Goal: Leave review/rating: Share an evaluation or opinion about a product, service, or content

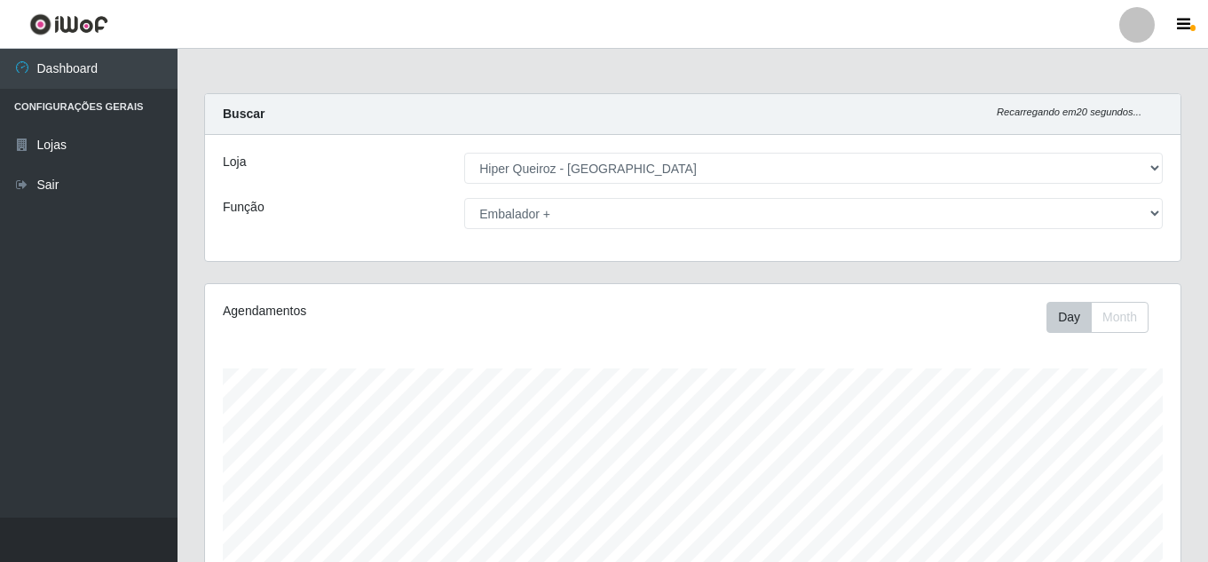
select select "513"
select select "70"
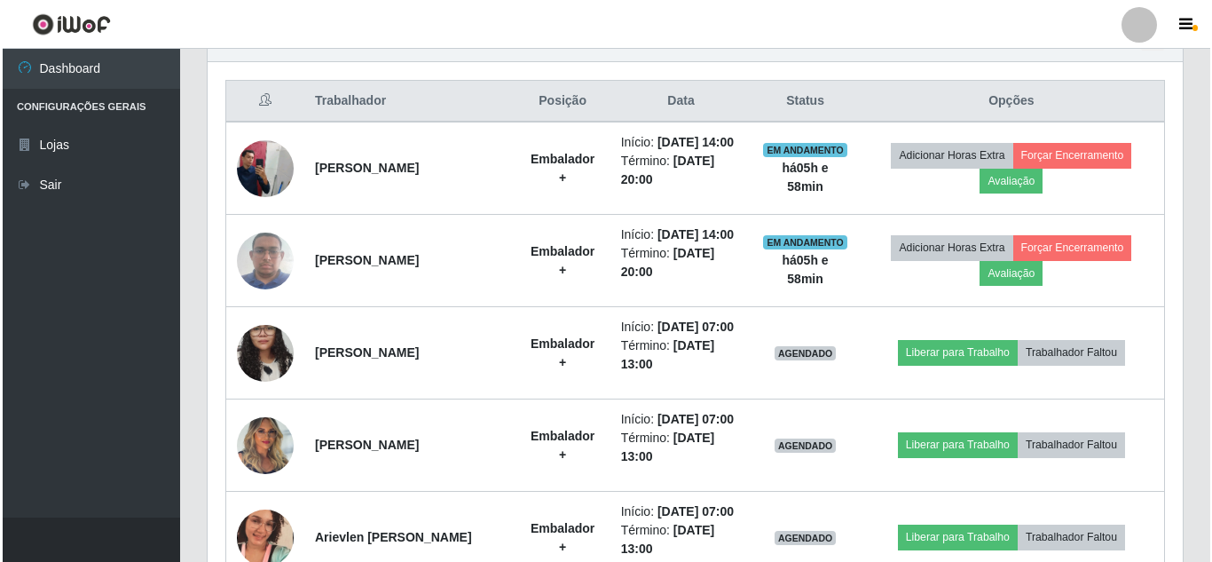
scroll to position [368, 975]
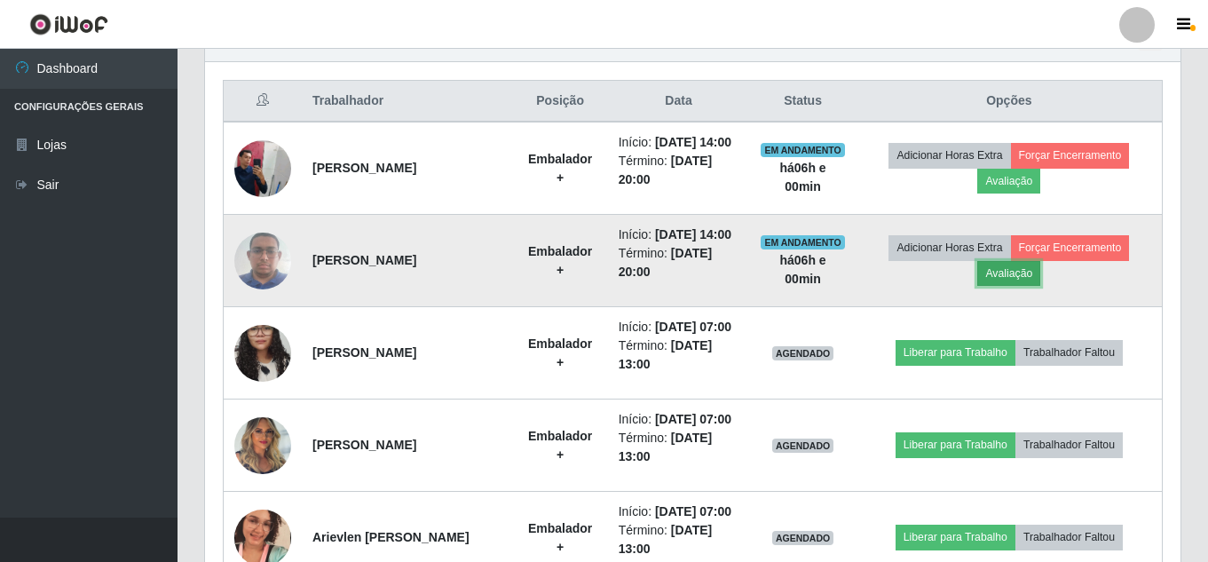
click at [1036, 286] on button "Avaliação" at bounding box center [1008, 273] width 63 height 25
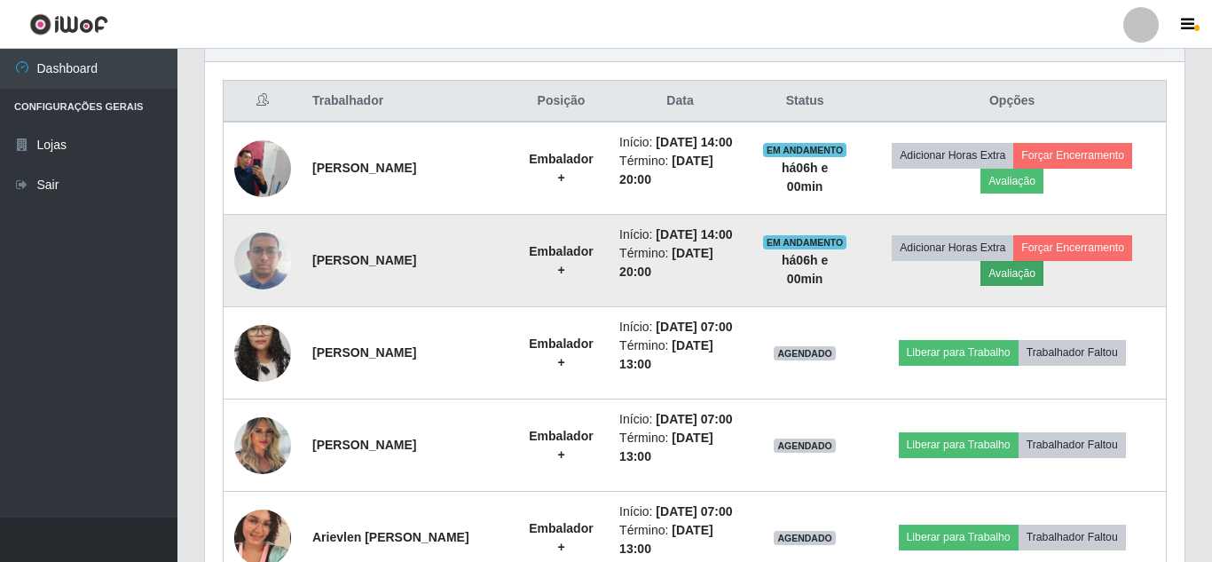
scroll to position [368, 967]
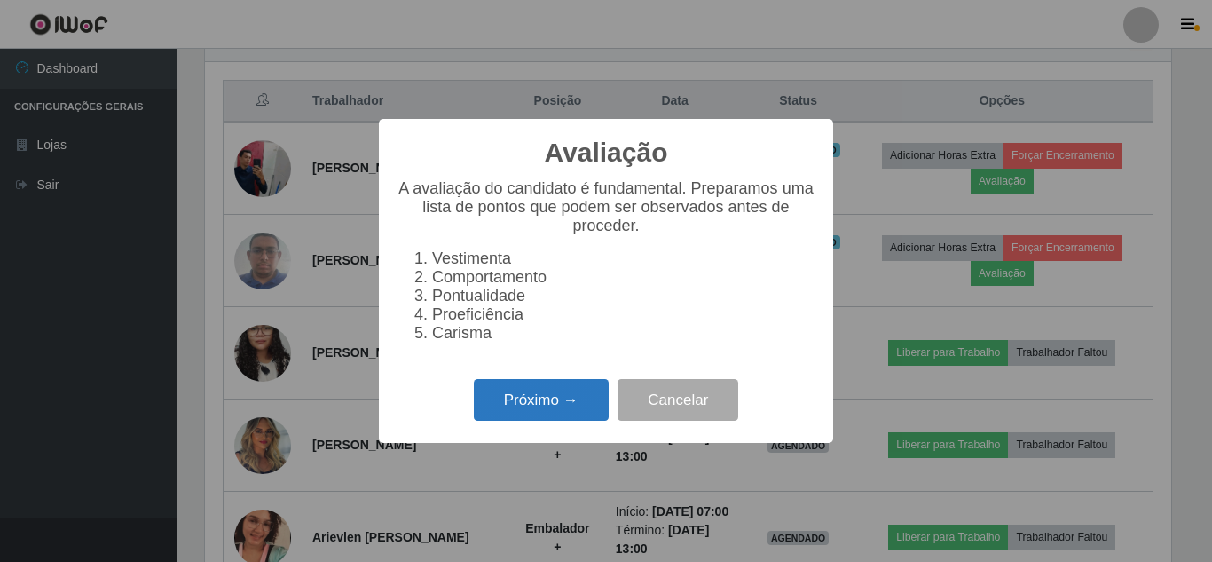
click at [549, 411] on button "Próximo →" at bounding box center [541, 400] width 135 height 42
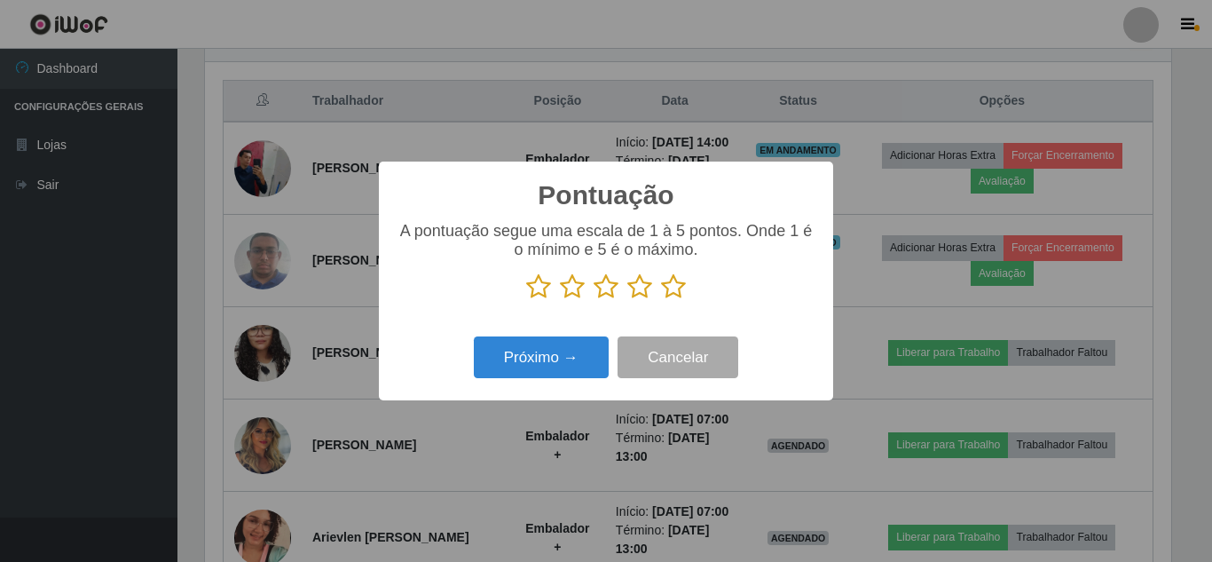
click at [638, 288] on icon at bounding box center [640, 286] width 25 height 27
click at [628, 300] on input "radio" at bounding box center [628, 300] width 0 height 0
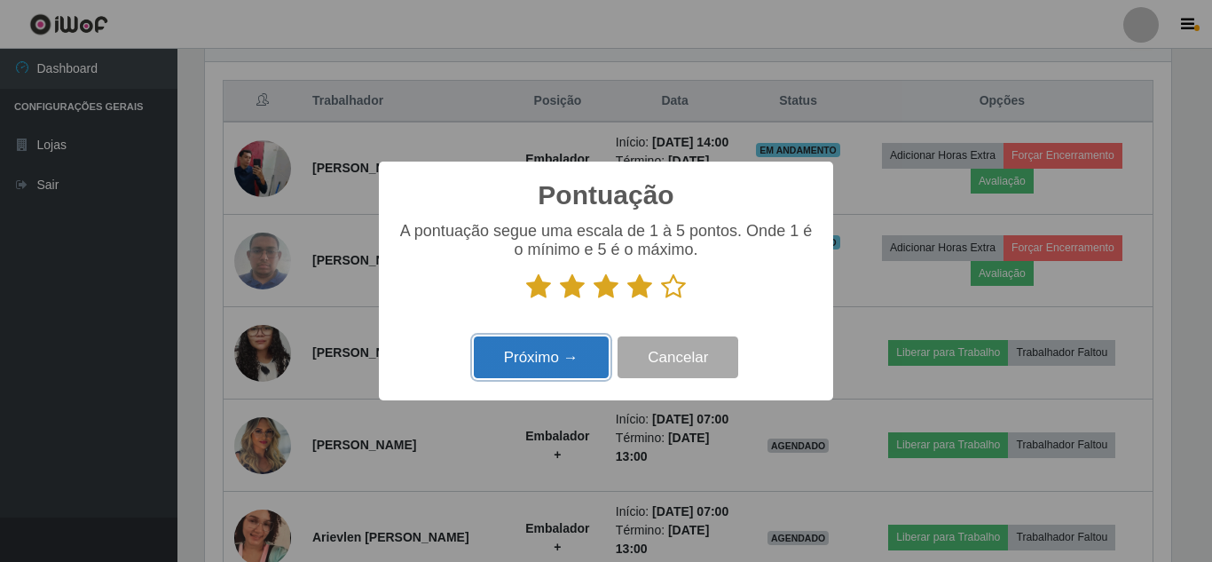
click at [517, 362] on button "Próximo →" at bounding box center [541, 357] width 135 height 42
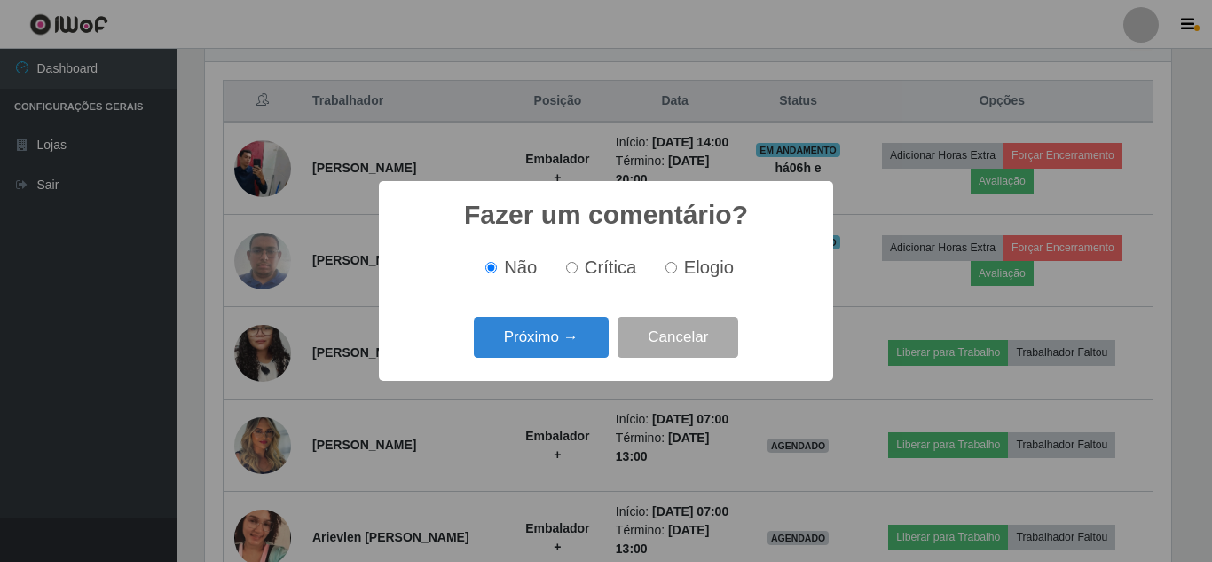
click at [668, 269] on input "Elogio" at bounding box center [672, 268] width 12 height 12
radio input "true"
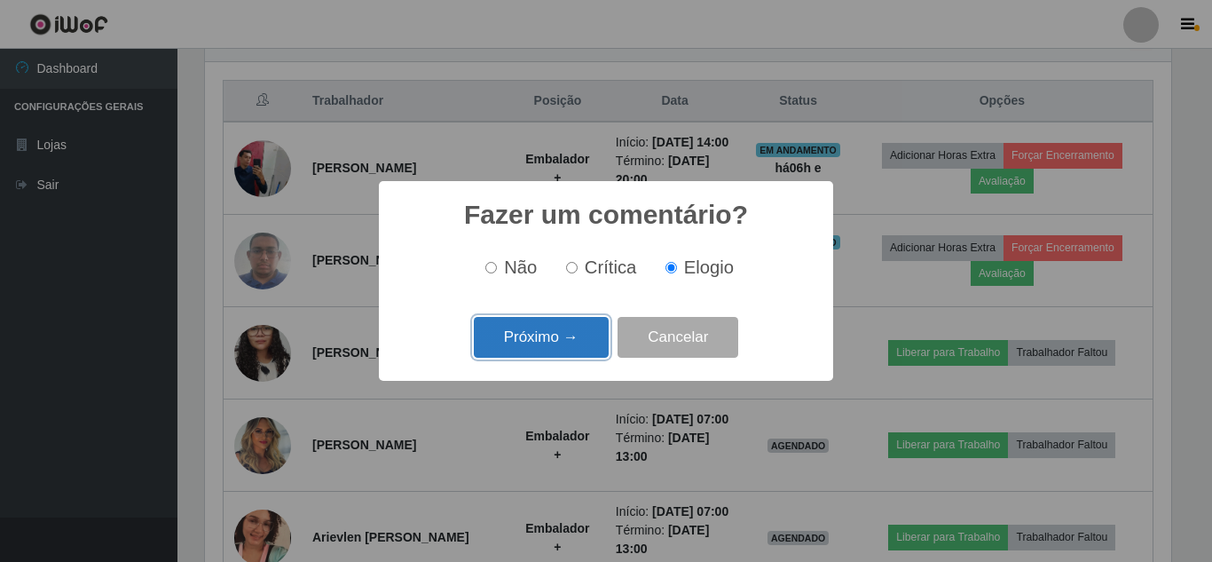
click at [547, 343] on button "Próximo →" at bounding box center [541, 338] width 135 height 42
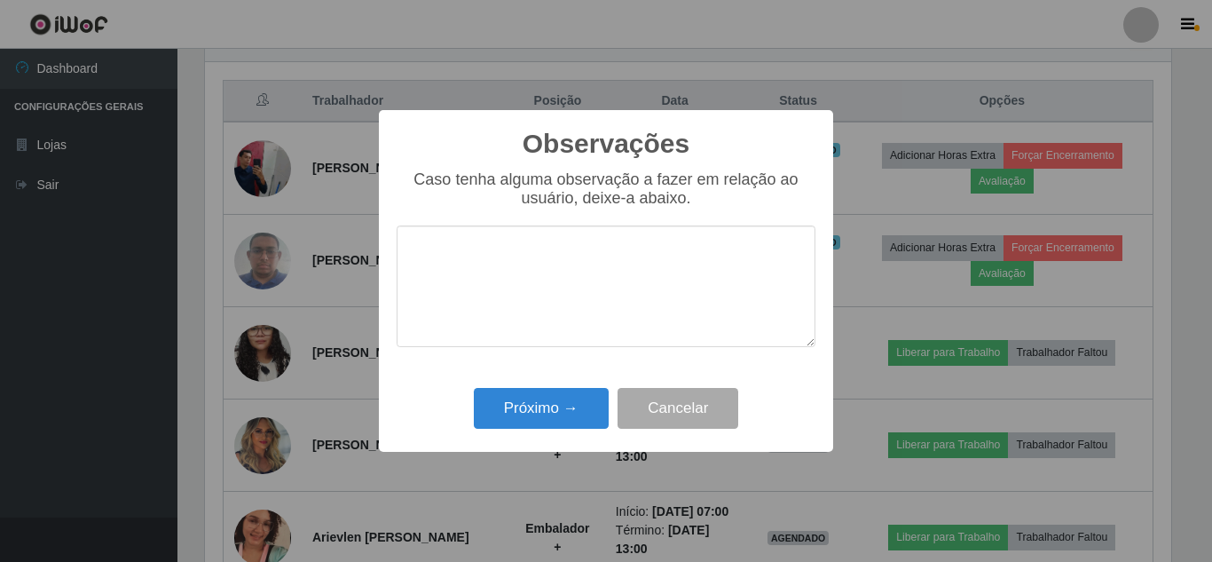
click at [471, 255] on textarea at bounding box center [606, 286] width 419 height 122
type textarea "PROATIVO"
click at [536, 418] on button "Próximo →" at bounding box center [541, 409] width 135 height 42
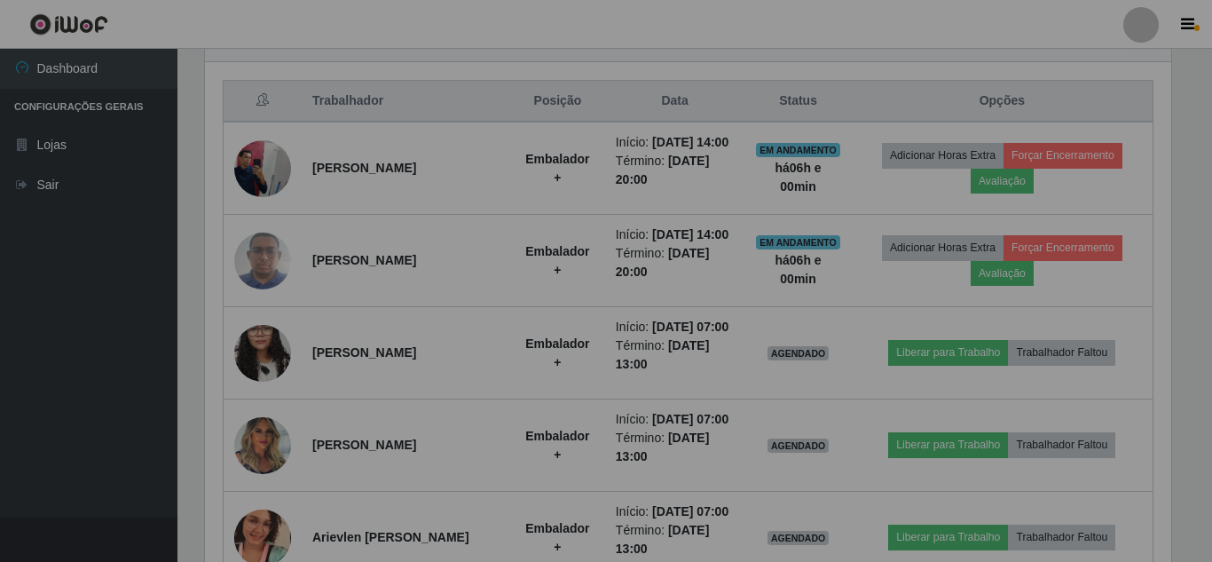
scroll to position [368, 975]
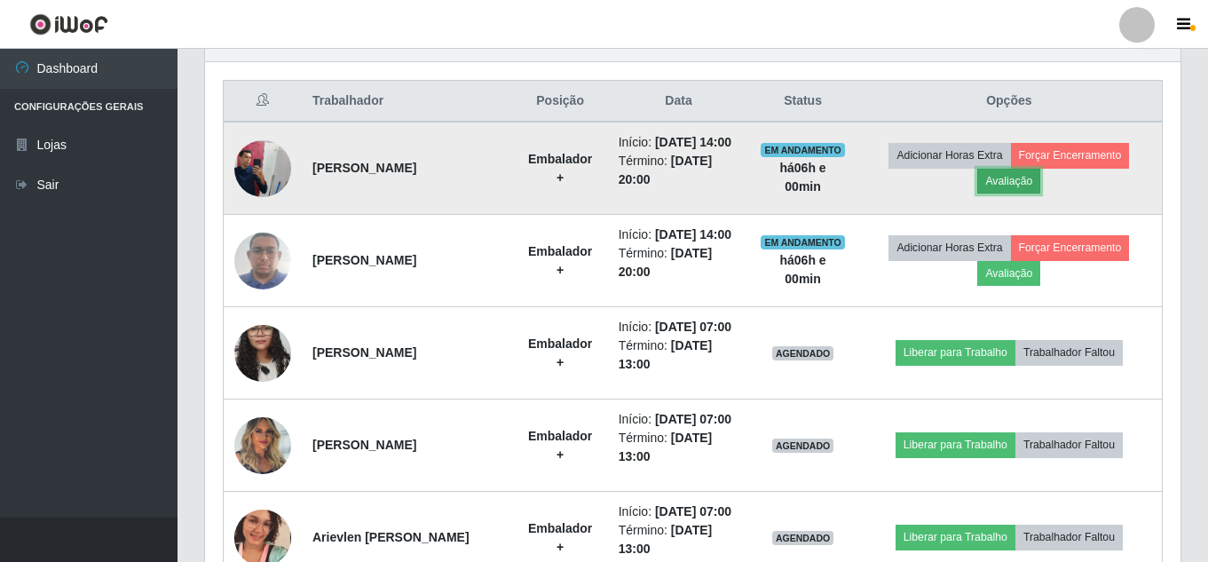
click at [1025, 189] on button "Avaliação" at bounding box center [1008, 181] width 63 height 25
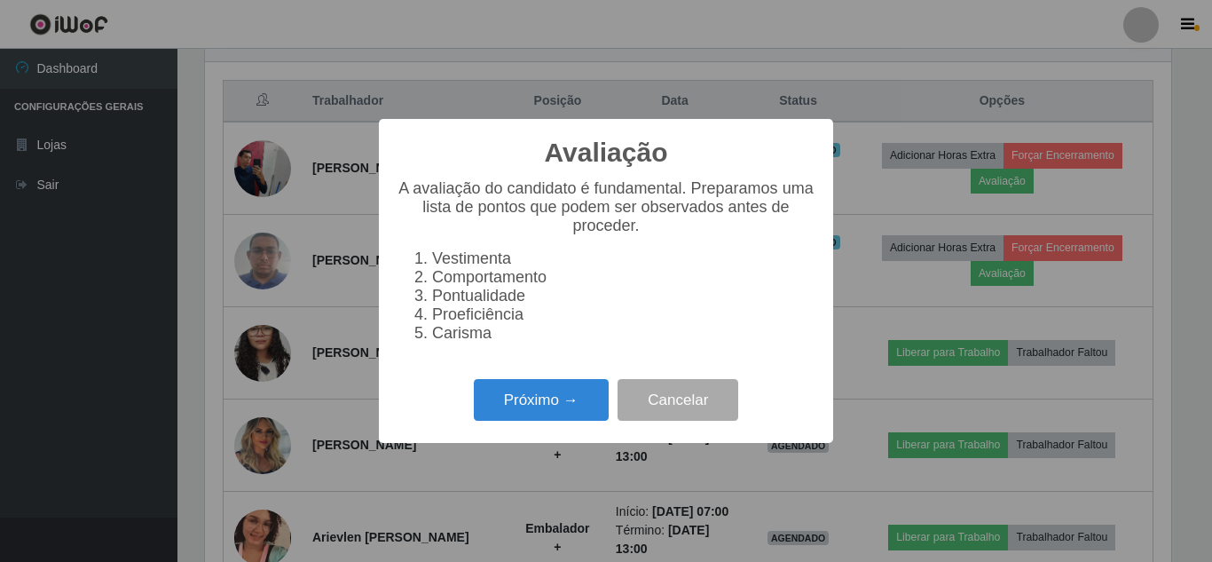
scroll to position [368, 967]
click at [517, 401] on button "Próximo →" at bounding box center [541, 400] width 135 height 42
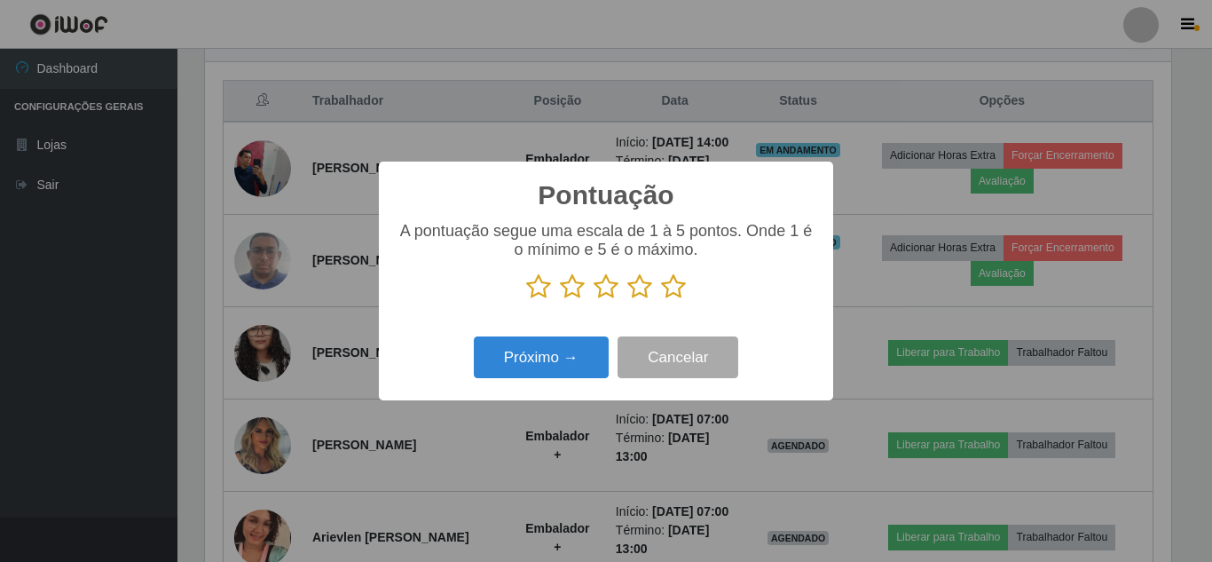
click at [644, 280] on icon at bounding box center [640, 286] width 25 height 27
click at [628, 300] on input "radio" at bounding box center [628, 300] width 0 height 0
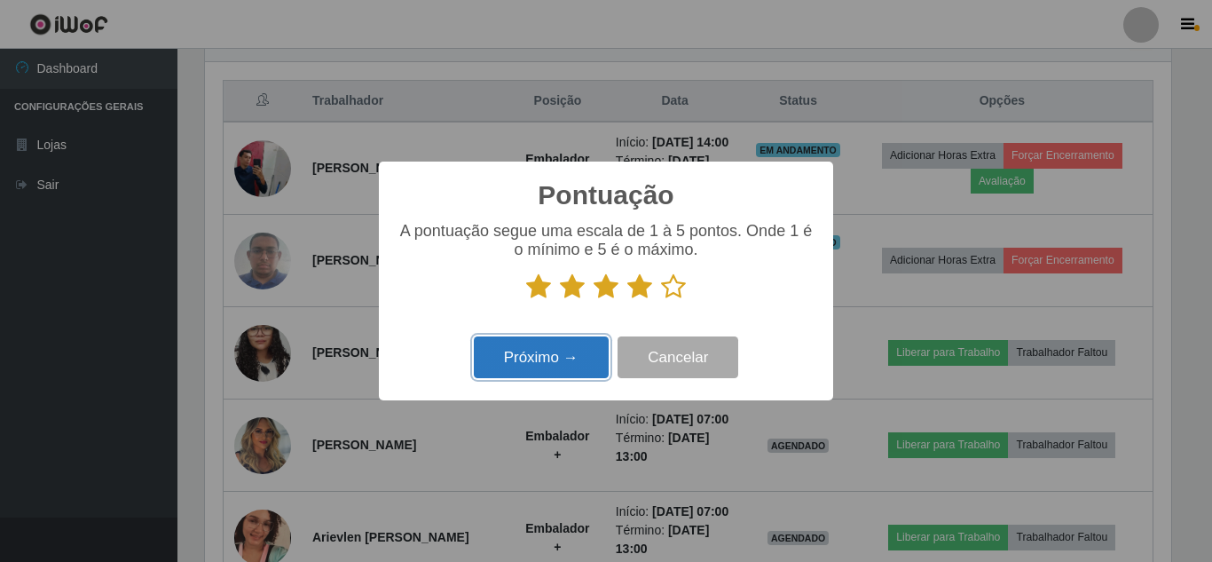
click at [584, 359] on button "Próximo →" at bounding box center [541, 357] width 135 height 42
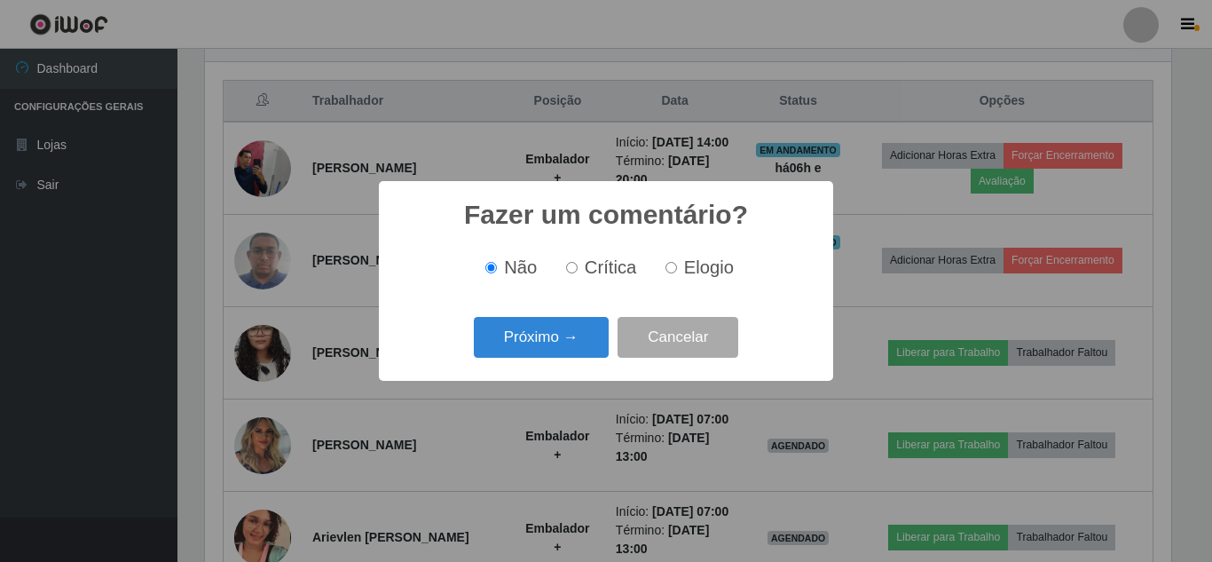
click at [669, 263] on label "Elogio" at bounding box center [696, 267] width 75 height 20
click at [669, 263] on input "Elogio" at bounding box center [672, 268] width 12 height 12
radio input "true"
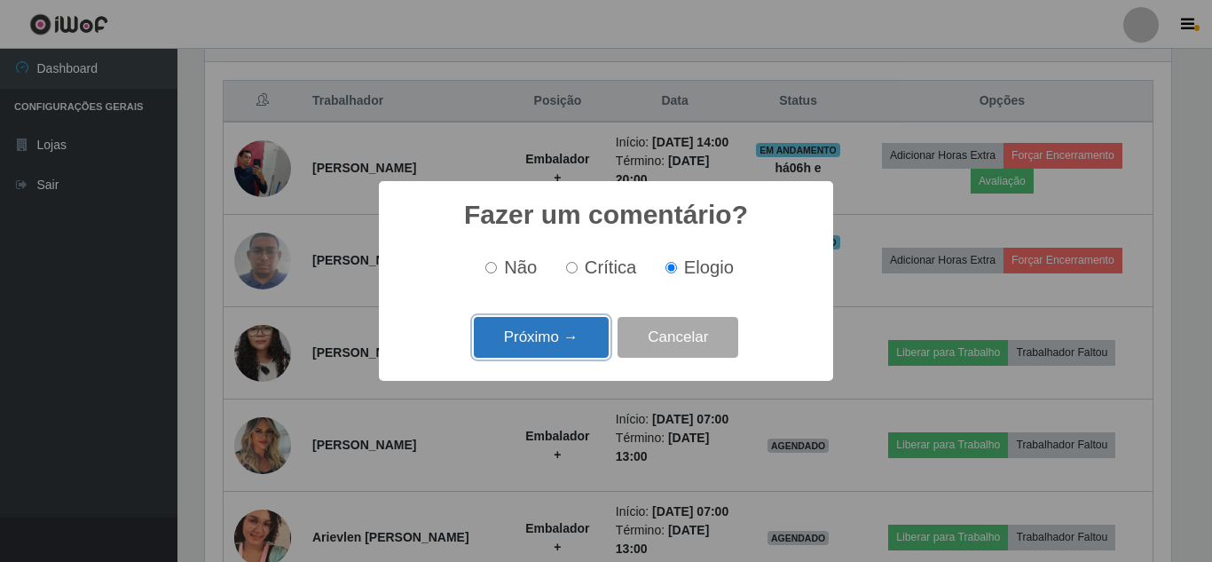
click at [527, 342] on button "Próximo →" at bounding box center [541, 338] width 135 height 42
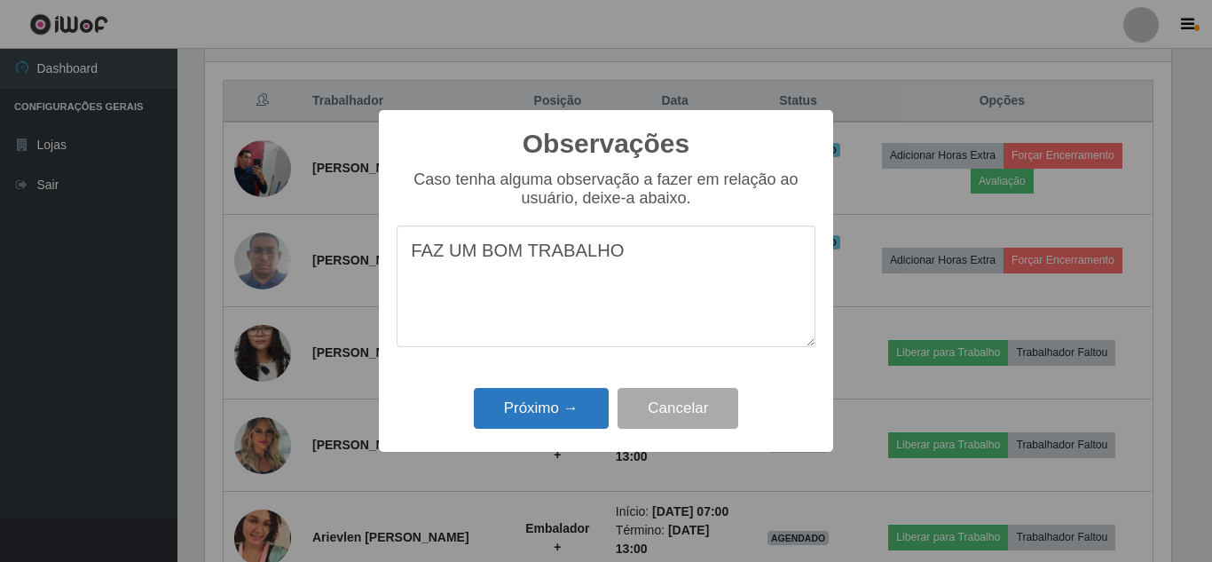
type textarea "FAZ UM BOM TRABALHO"
click at [559, 413] on button "Próximo →" at bounding box center [541, 409] width 135 height 42
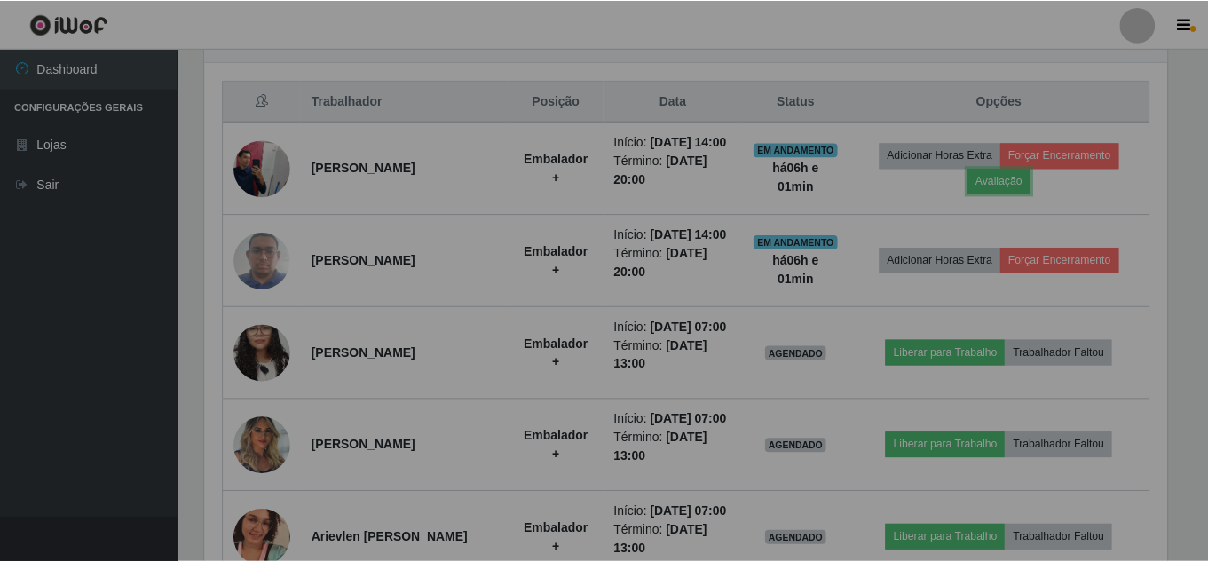
scroll to position [368, 975]
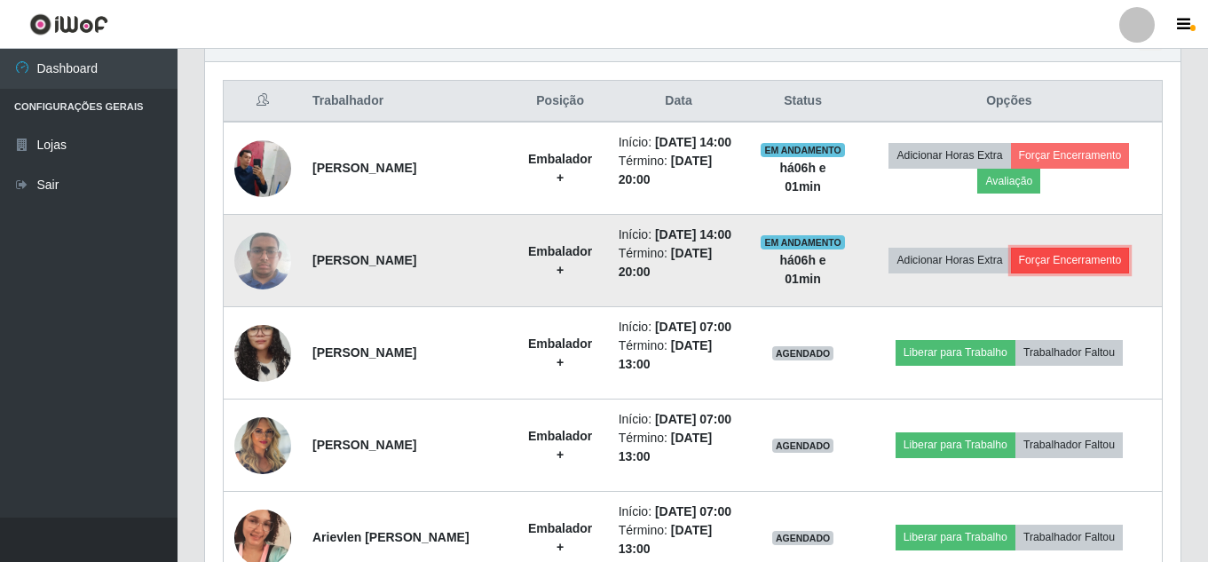
click at [1051, 272] on button "Forçar Encerramento" at bounding box center [1070, 260] width 119 height 25
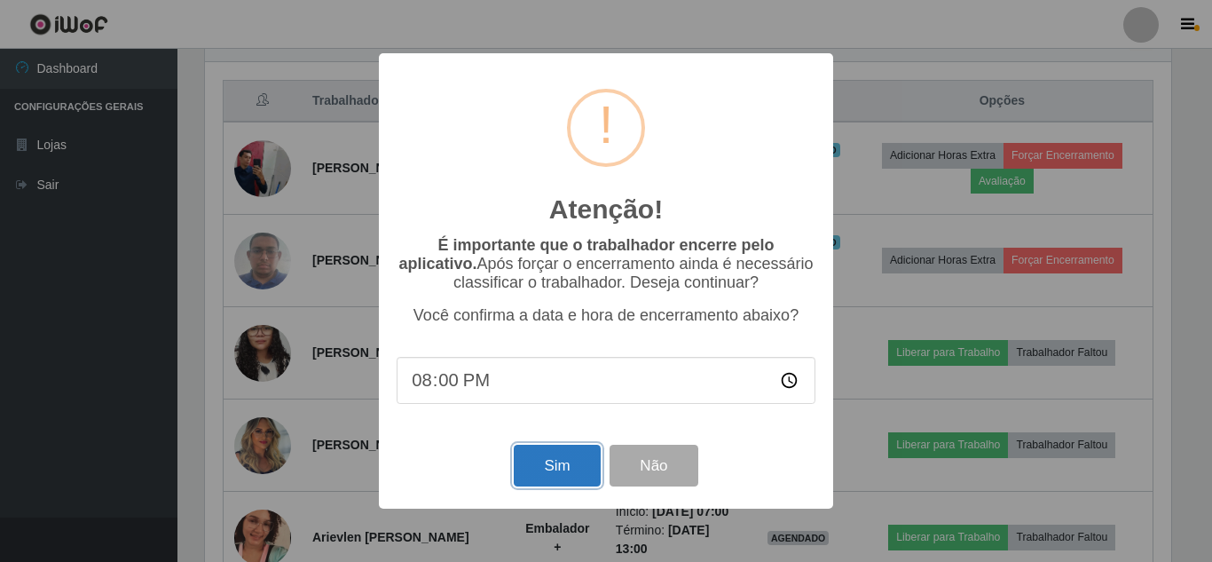
click at [565, 476] on button "Sim" at bounding box center [557, 466] width 86 height 42
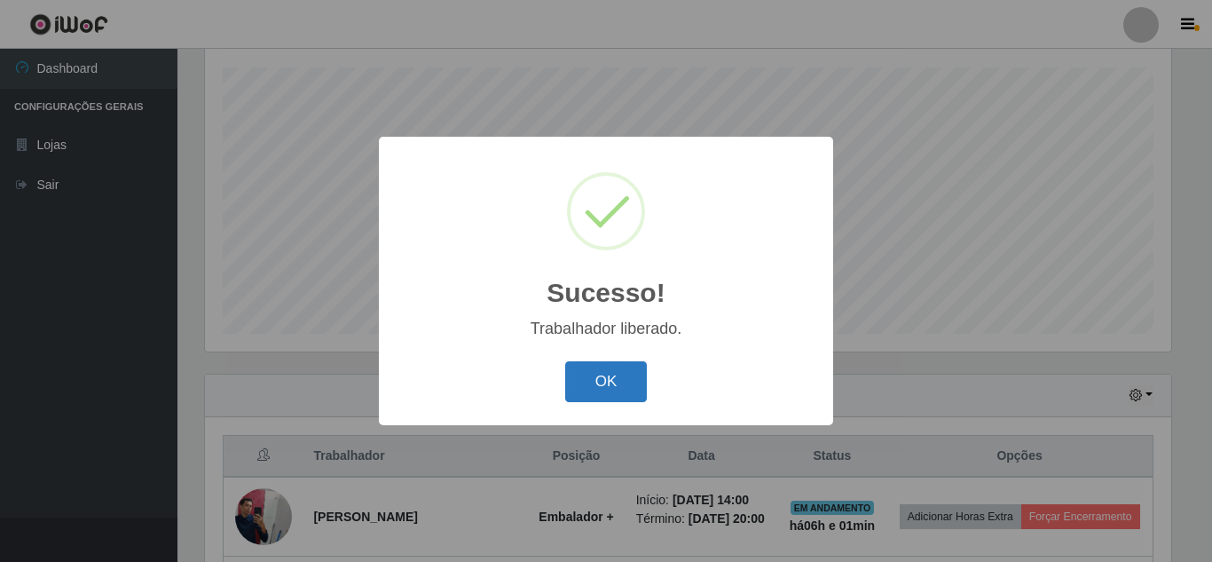
click at [594, 378] on button "OK" at bounding box center [606, 382] width 83 height 42
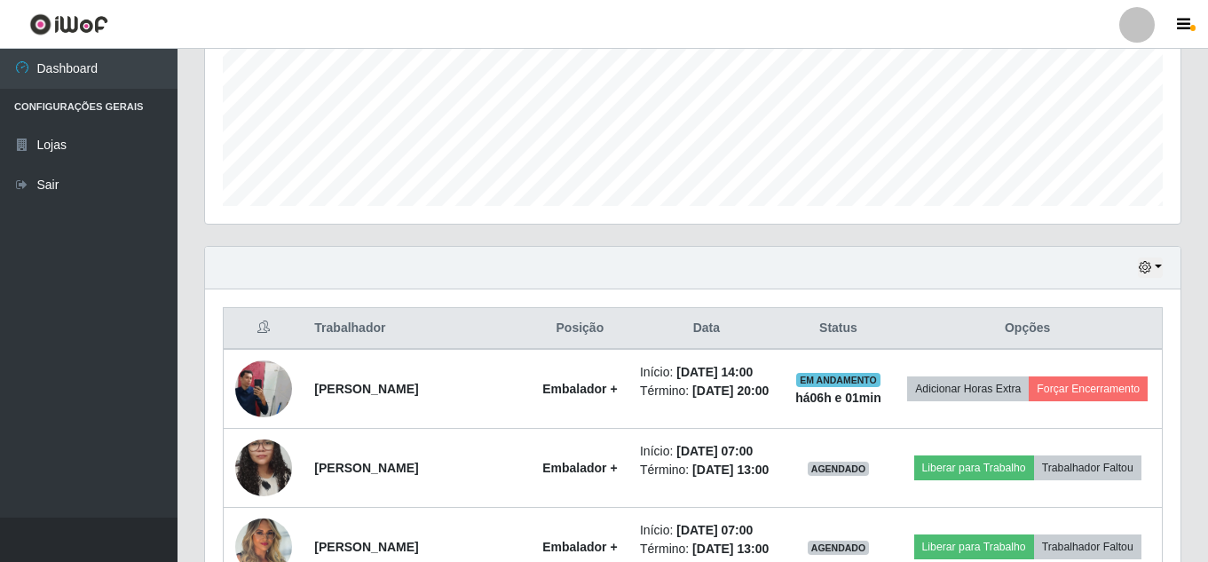
scroll to position [656, 0]
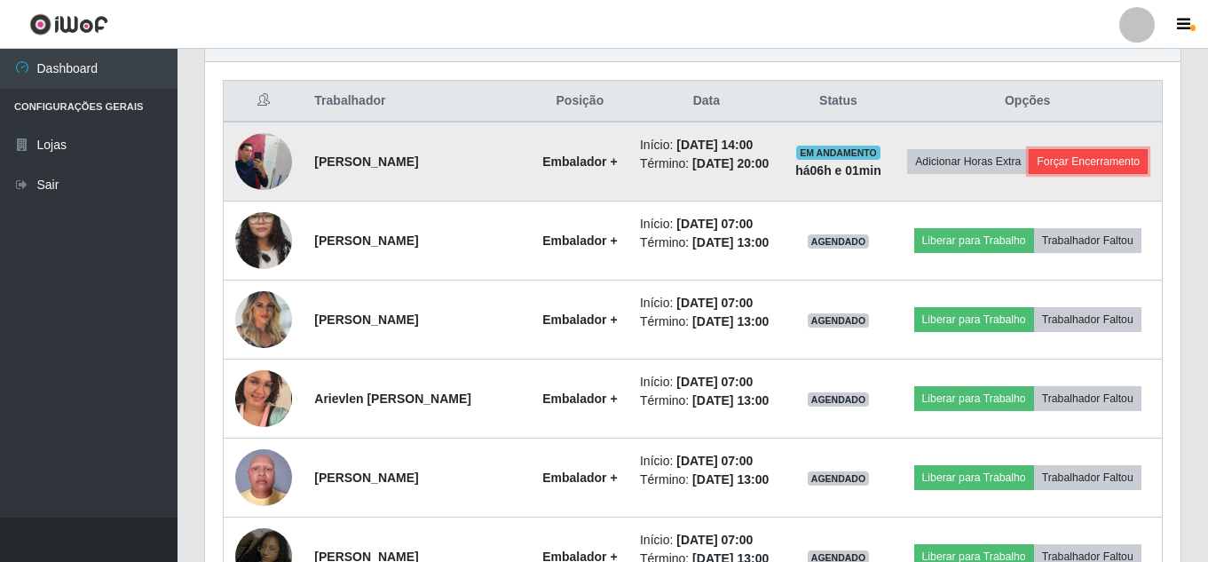
click at [1054, 174] on button "Forçar Encerramento" at bounding box center [1088, 161] width 119 height 25
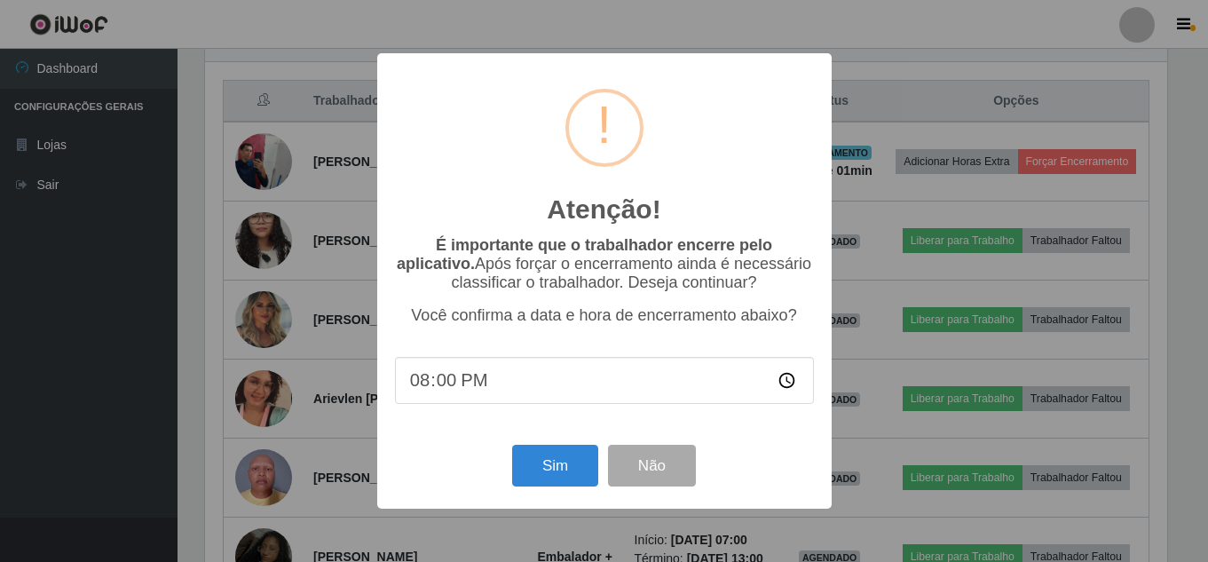
scroll to position [368, 967]
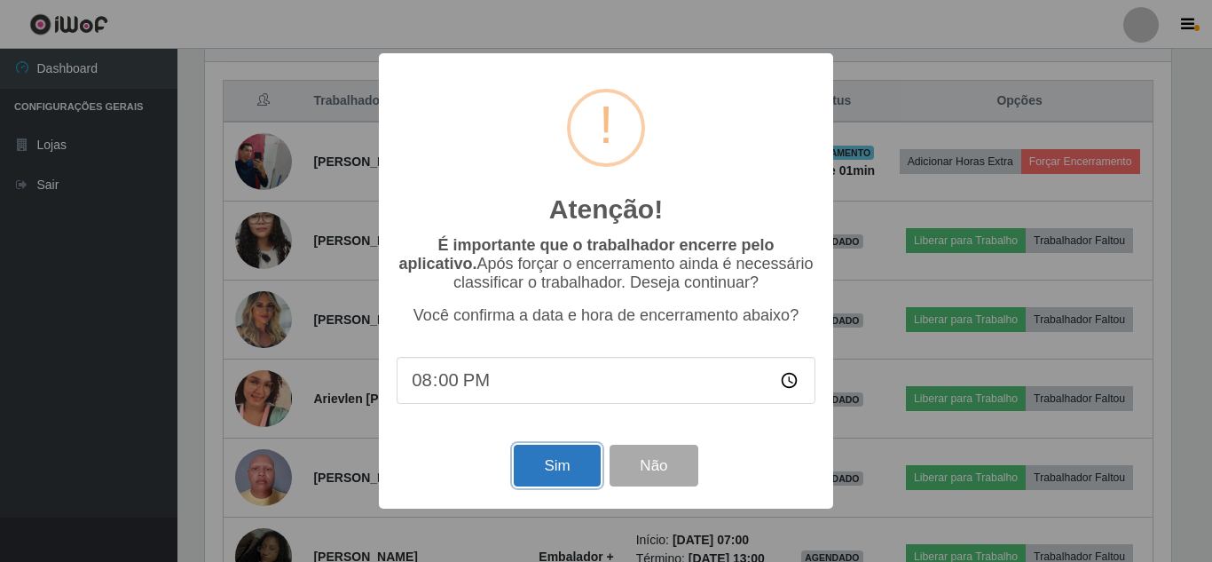
click at [560, 468] on button "Sim" at bounding box center [557, 466] width 86 height 42
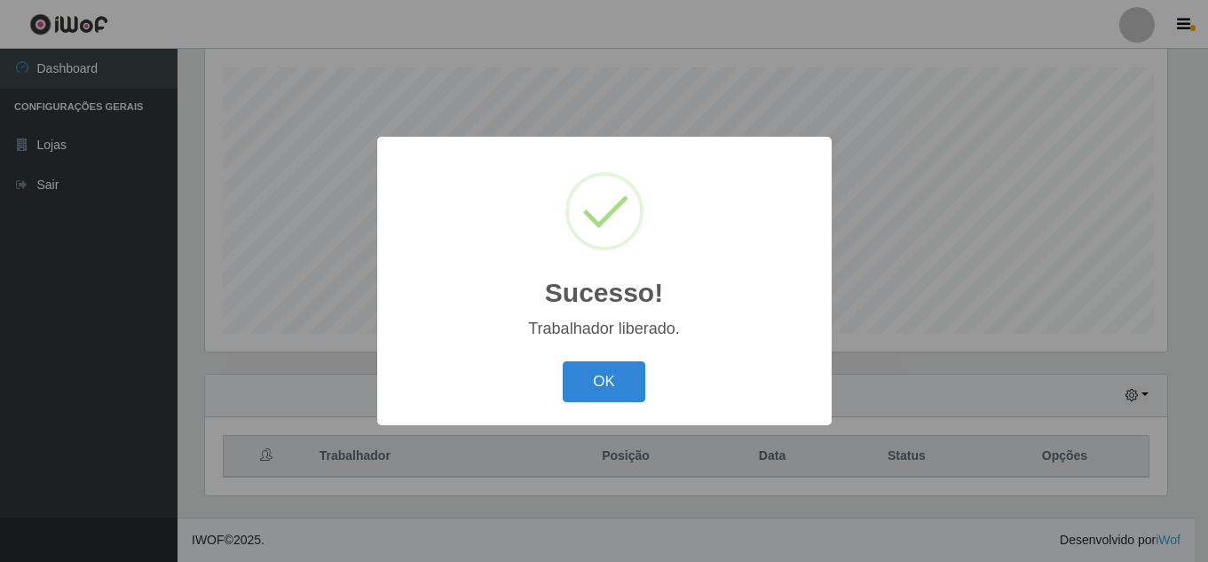
scroll to position [0, 0]
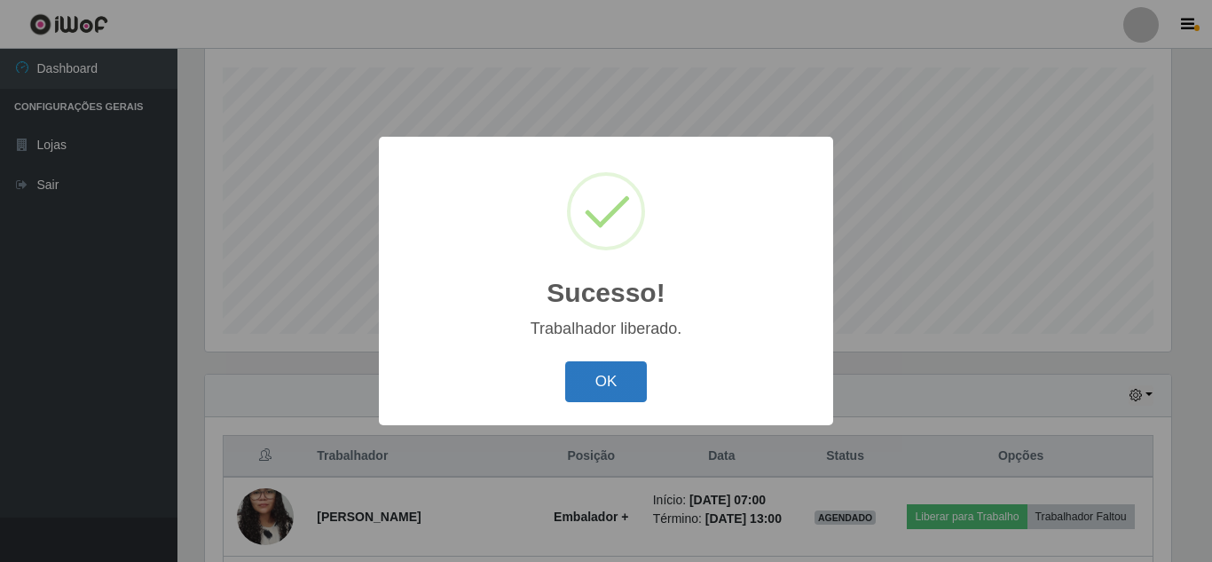
click at [622, 389] on button "OK" at bounding box center [606, 382] width 83 height 42
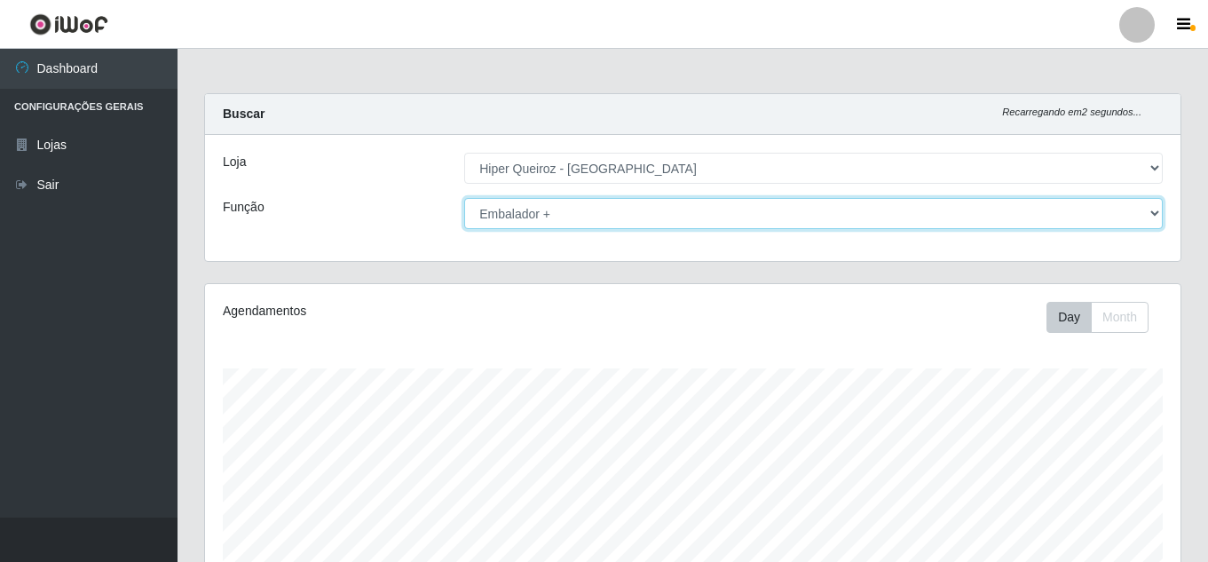
click at [582, 209] on select "[Selecione...] Embalador Embalador + Embalador ++ Operador de Caixa Operador de…" at bounding box center [813, 213] width 699 height 31
select select "72"
click at [464, 198] on select "[Selecione...] Embalador Embalador + Embalador ++ Operador de Caixa Operador de…" at bounding box center [813, 213] width 699 height 31
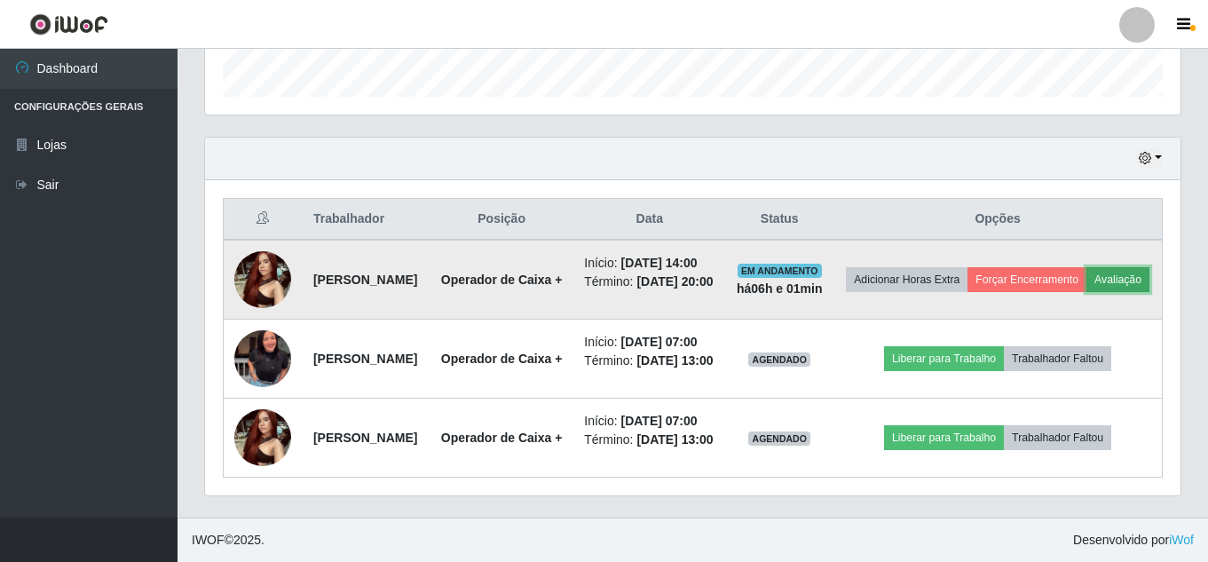
click at [1086, 267] on button "Avaliação" at bounding box center [1117, 279] width 63 height 25
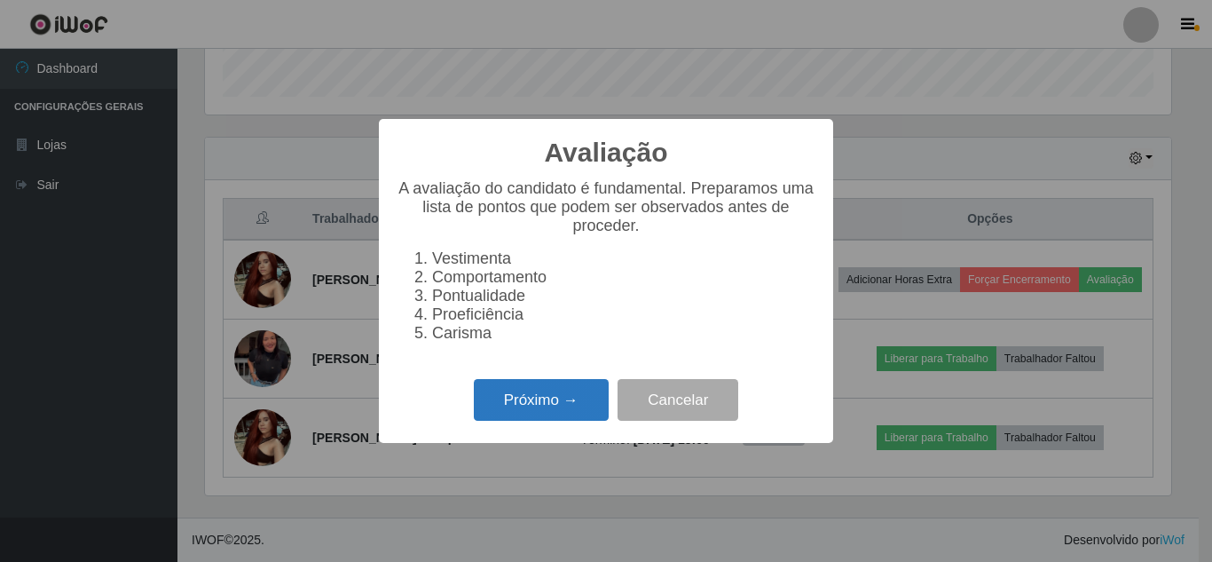
click at [531, 413] on button "Próximo →" at bounding box center [541, 400] width 135 height 42
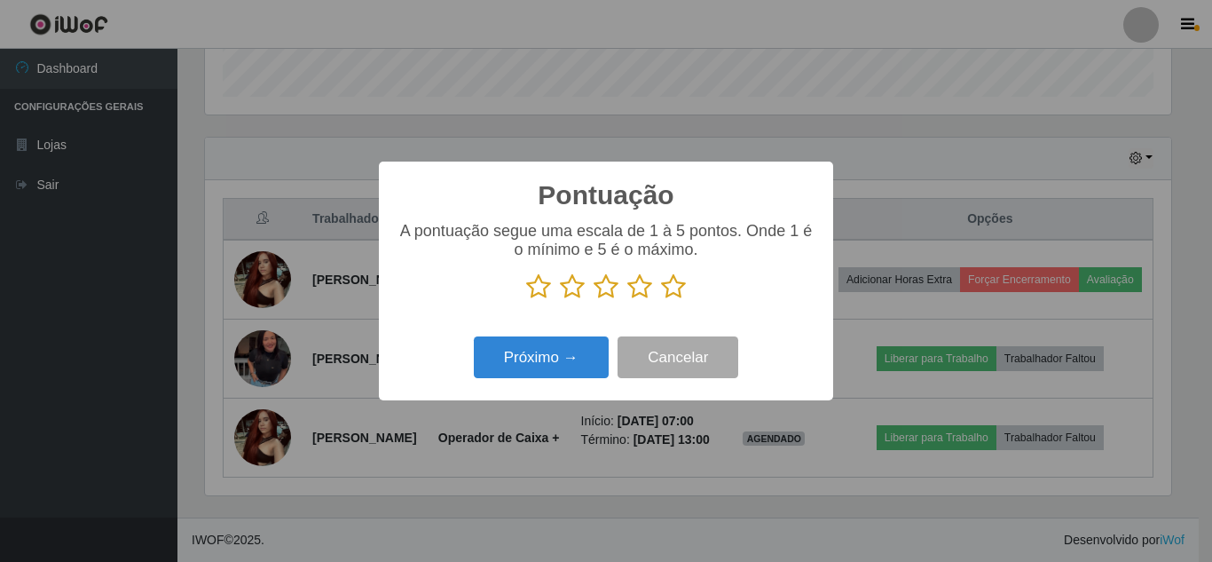
click at [604, 290] on icon at bounding box center [606, 286] width 25 height 27
click at [594, 300] on input "radio" at bounding box center [594, 300] width 0 height 0
click at [553, 374] on button "Próximo →" at bounding box center [541, 357] width 135 height 42
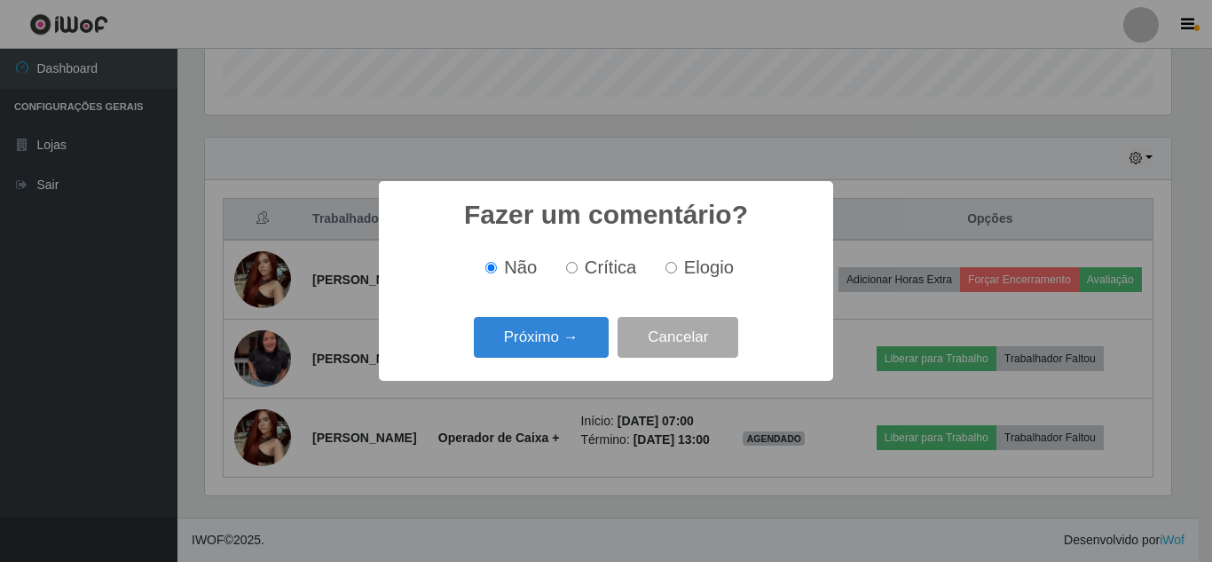
click at [667, 266] on input "Elogio" at bounding box center [672, 268] width 12 height 12
radio input "true"
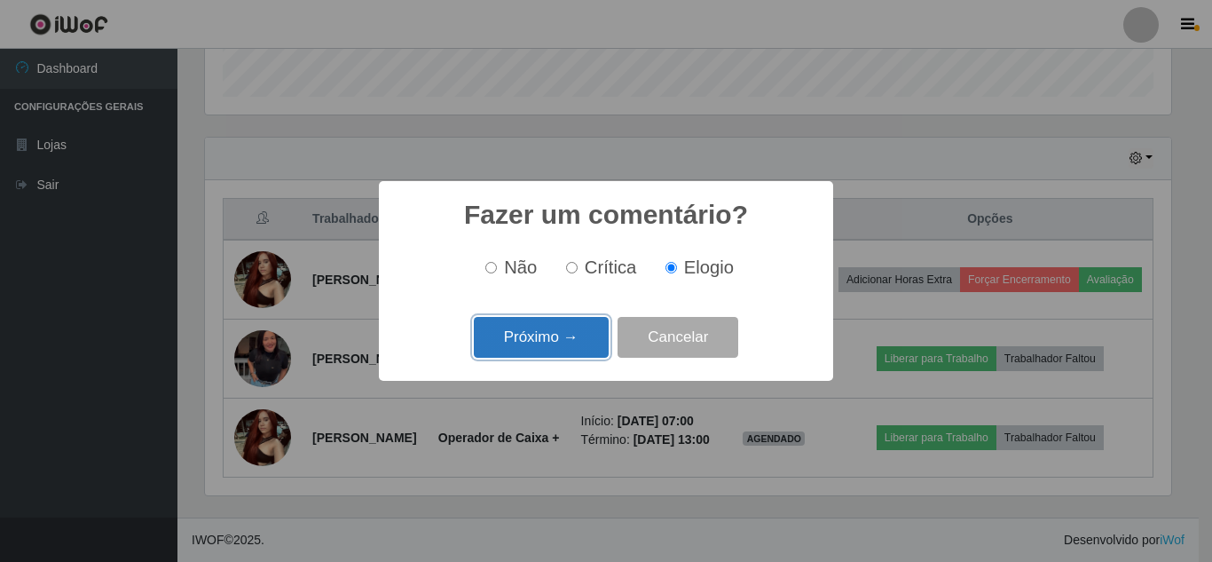
click at [525, 343] on button "Próximo →" at bounding box center [541, 338] width 135 height 42
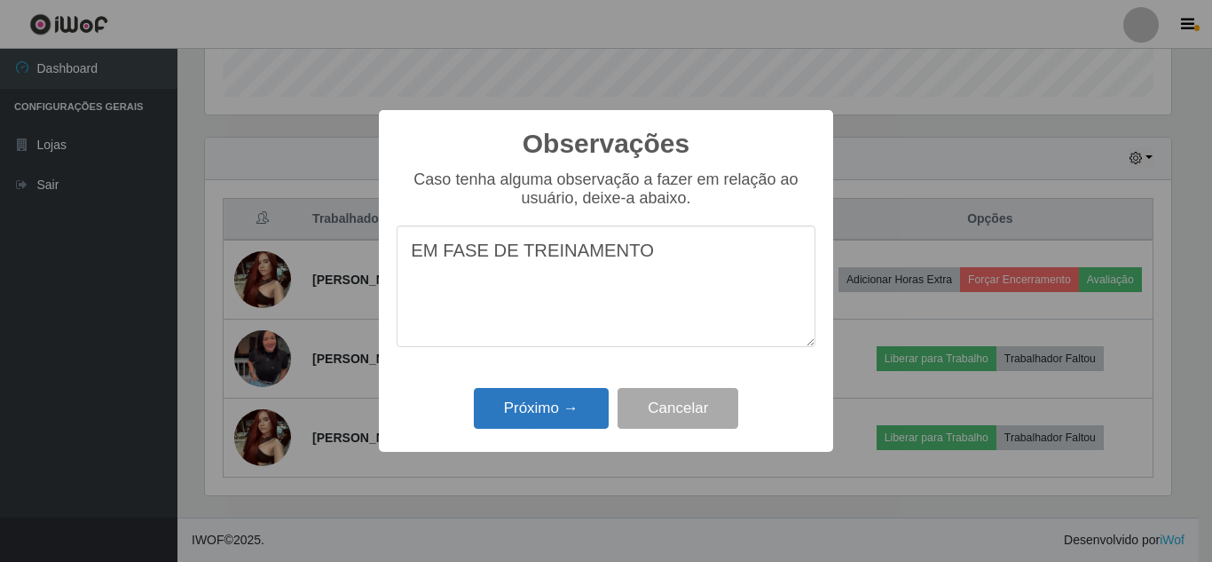
type textarea "EM FASE DE TREINAMENTO"
click at [502, 409] on button "Próximo →" at bounding box center [541, 409] width 135 height 42
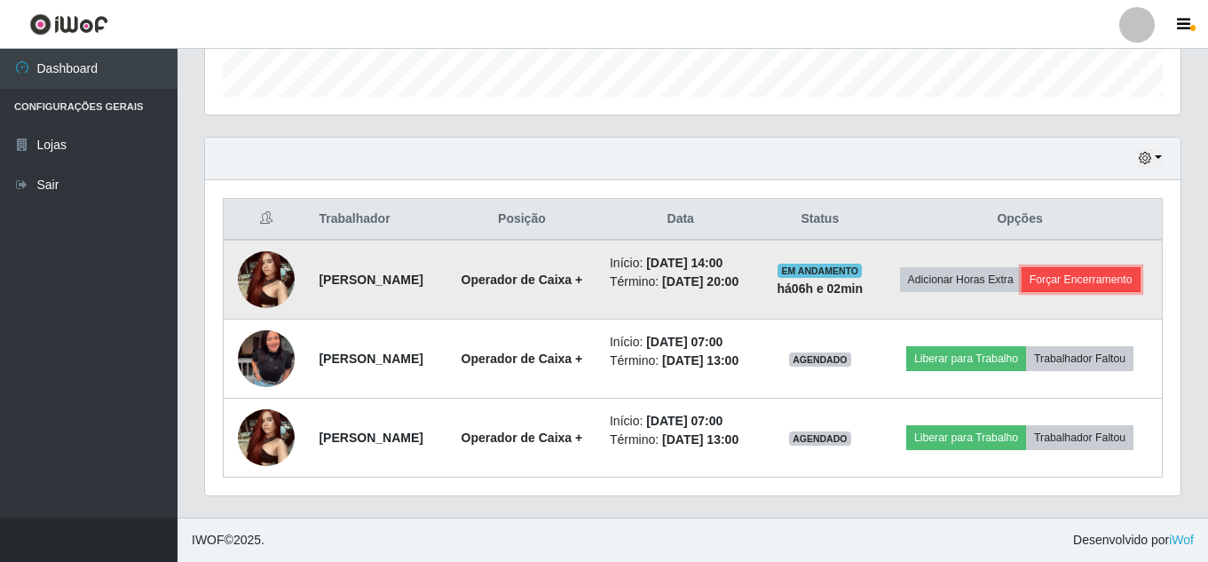
click at [1045, 267] on button "Forçar Encerramento" at bounding box center [1081, 279] width 119 height 25
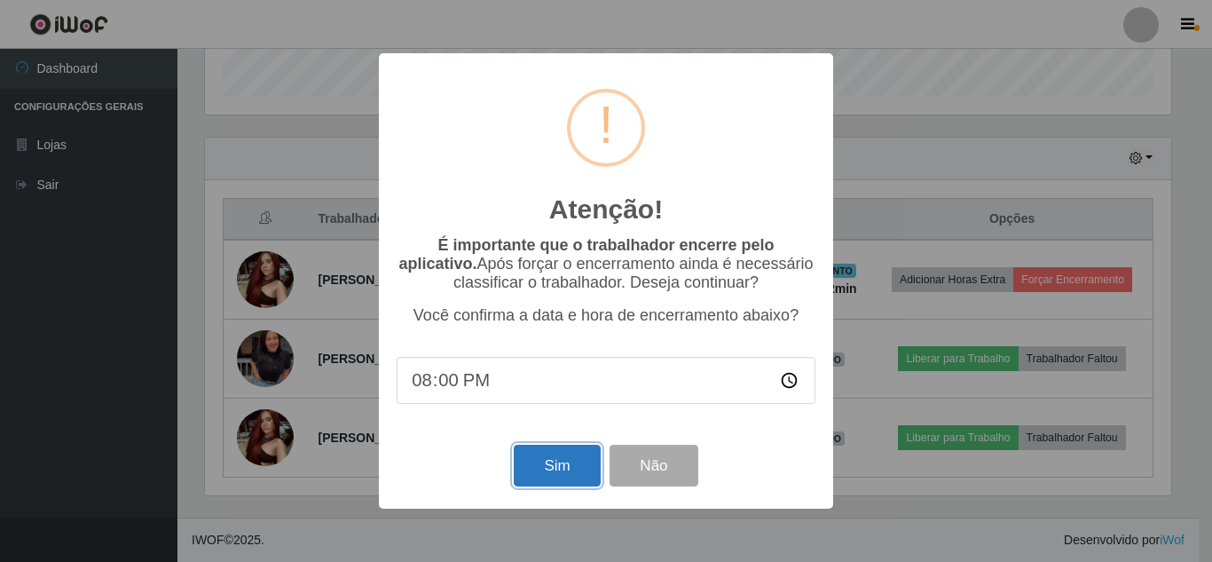
click at [555, 469] on button "Sim" at bounding box center [557, 466] width 86 height 42
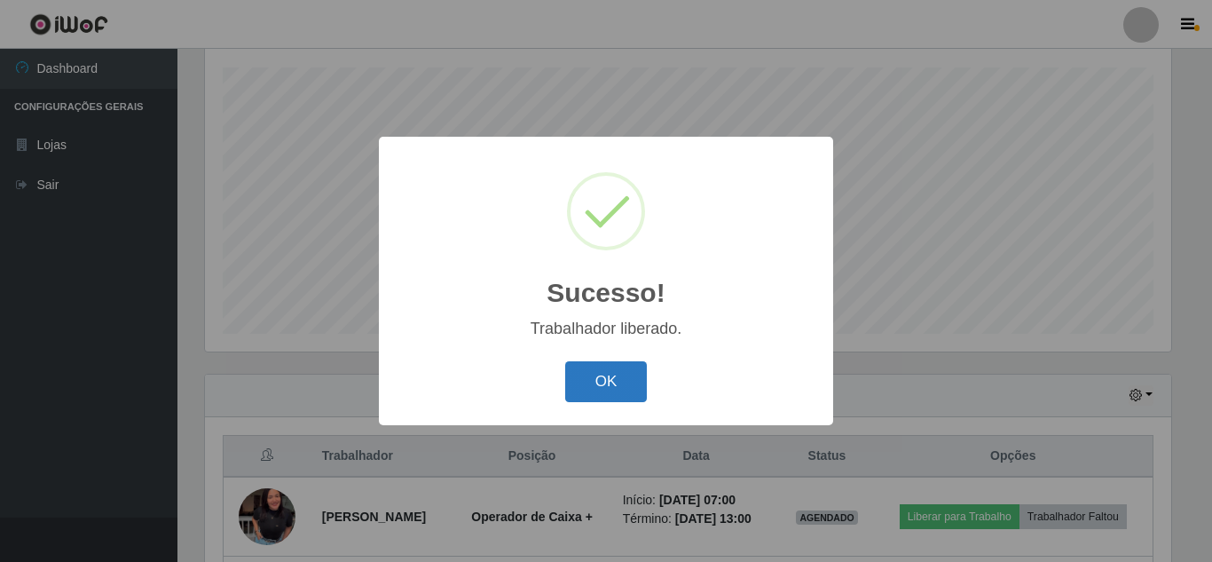
click at [596, 380] on button "OK" at bounding box center [606, 382] width 83 height 42
